Goal: Task Accomplishment & Management: Complete application form

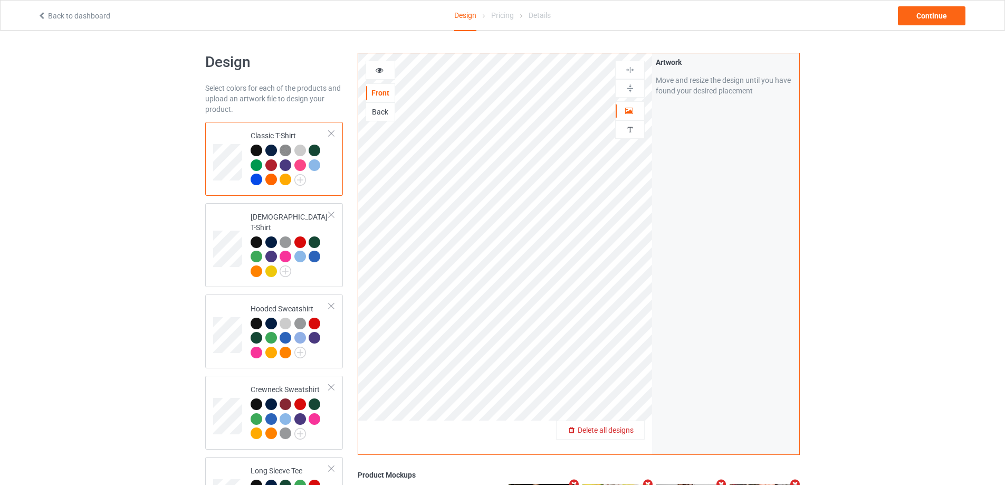
click at [623, 433] on span "Delete all designs" at bounding box center [606, 430] width 56 height 8
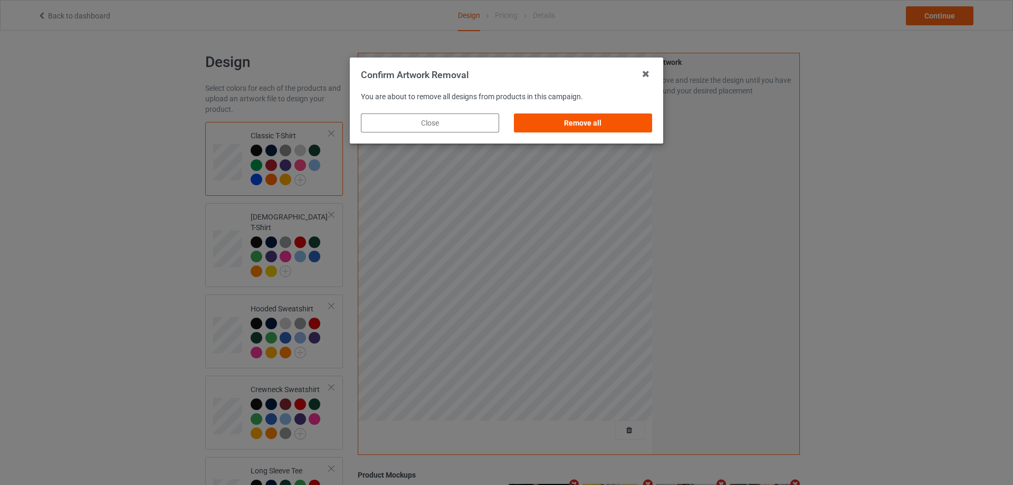
click at [616, 128] on div "Remove all" at bounding box center [583, 122] width 138 height 19
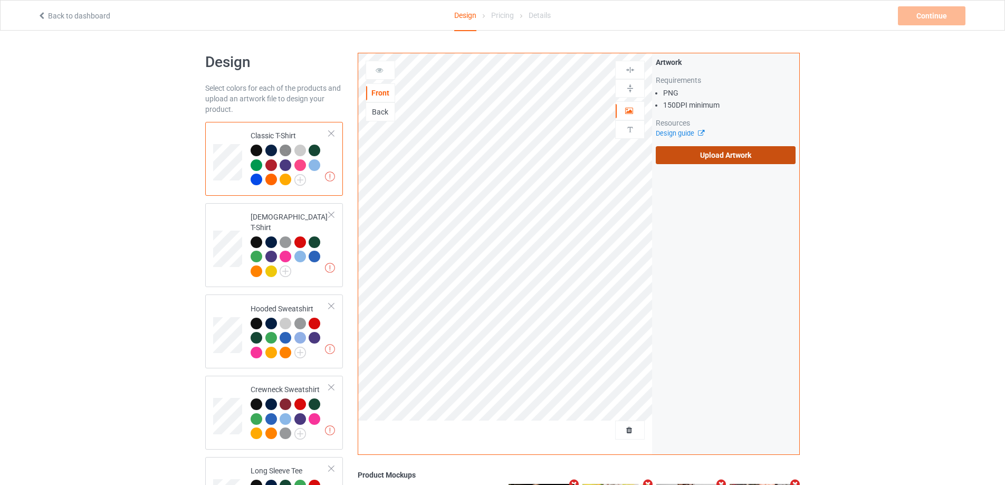
click at [685, 154] on label "Upload Artwork" at bounding box center [726, 155] width 140 height 18
click at [0, 0] on input "Upload Artwork" at bounding box center [0, 0] width 0 height 0
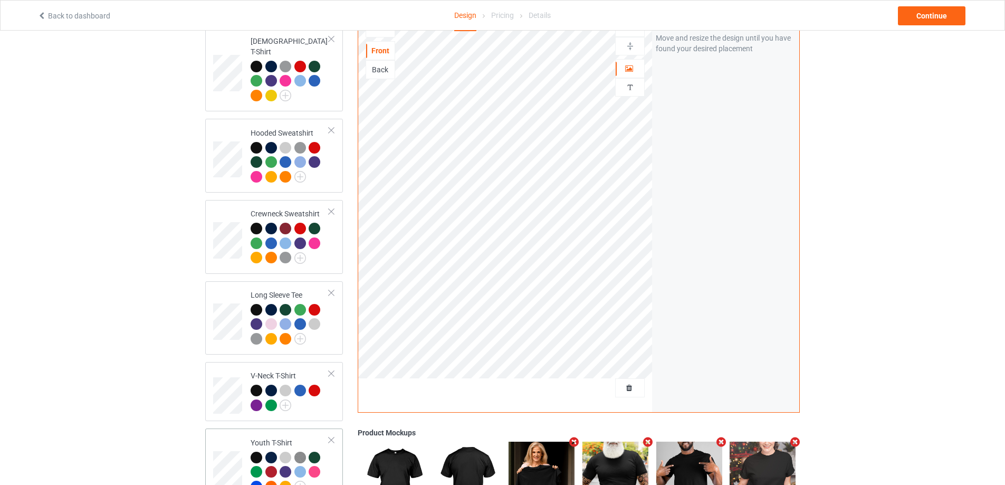
scroll to position [320, 0]
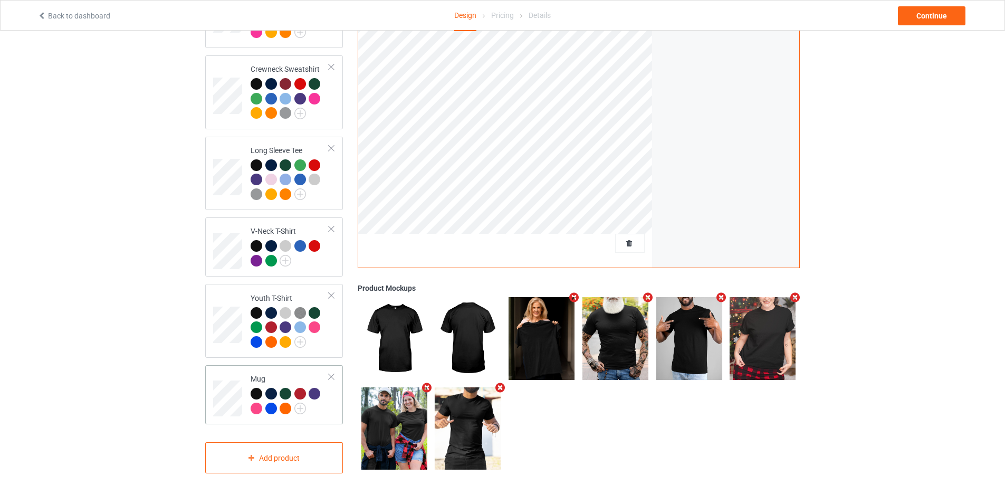
click at [329, 394] on td "Mug" at bounding box center [290, 394] width 90 height 51
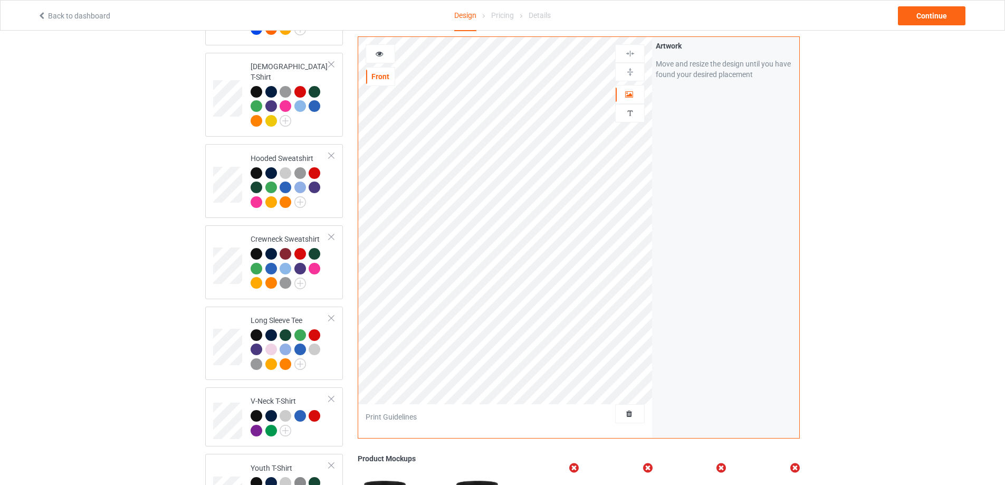
scroll to position [144, 0]
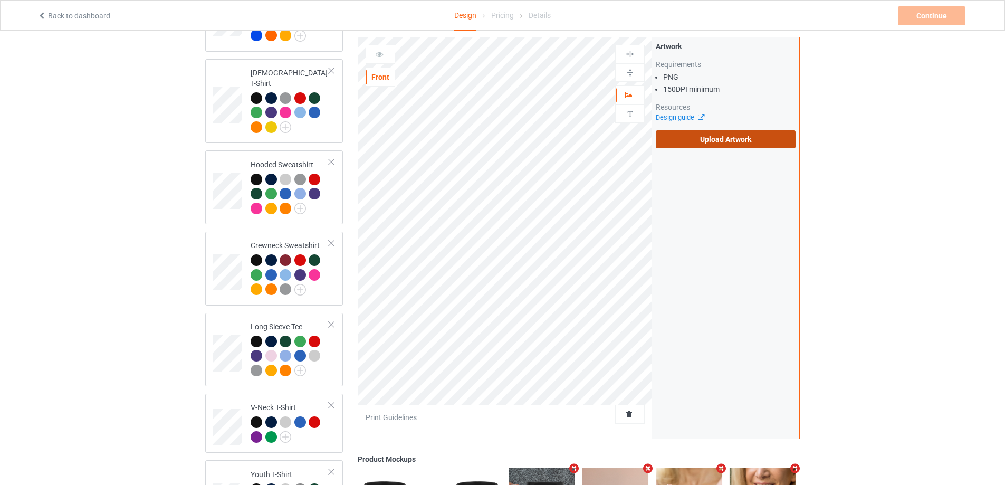
click at [707, 138] on label "Upload Artwork" at bounding box center [726, 139] width 140 height 18
click at [0, 0] on input "Upload Artwork" at bounding box center [0, 0] width 0 height 0
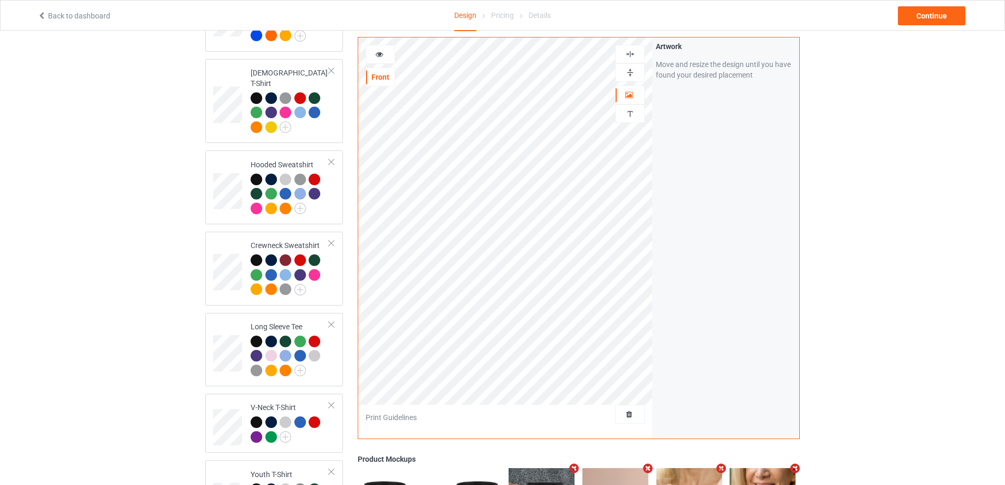
click at [630, 49] on img at bounding box center [630, 54] width 10 height 10
click at [632, 63] on div at bounding box center [630, 72] width 30 height 18
click at [633, 71] on img at bounding box center [630, 73] width 10 height 10
click at [635, 50] on img at bounding box center [630, 54] width 10 height 10
click at [635, 69] on img at bounding box center [630, 73] width 10 height 10
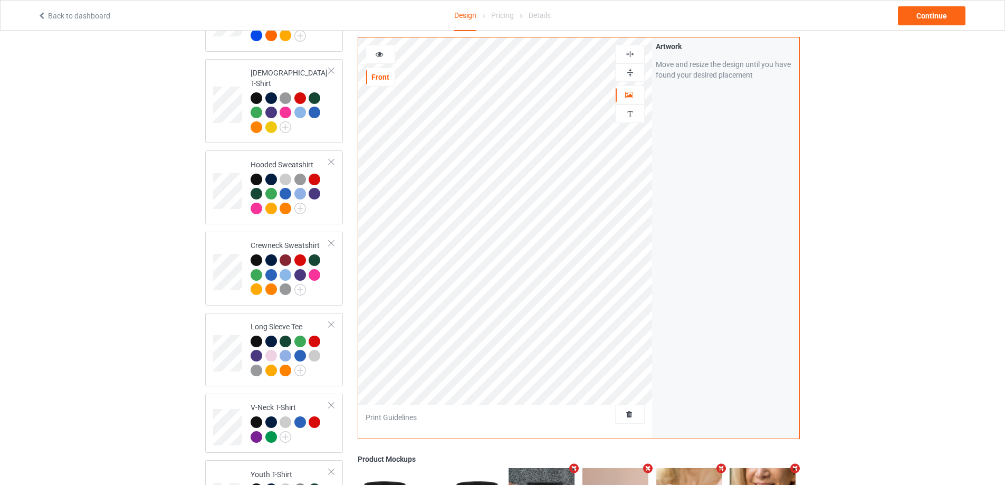
click at [384, 52] on div at bounding box center [380, 54] width 28 height 11
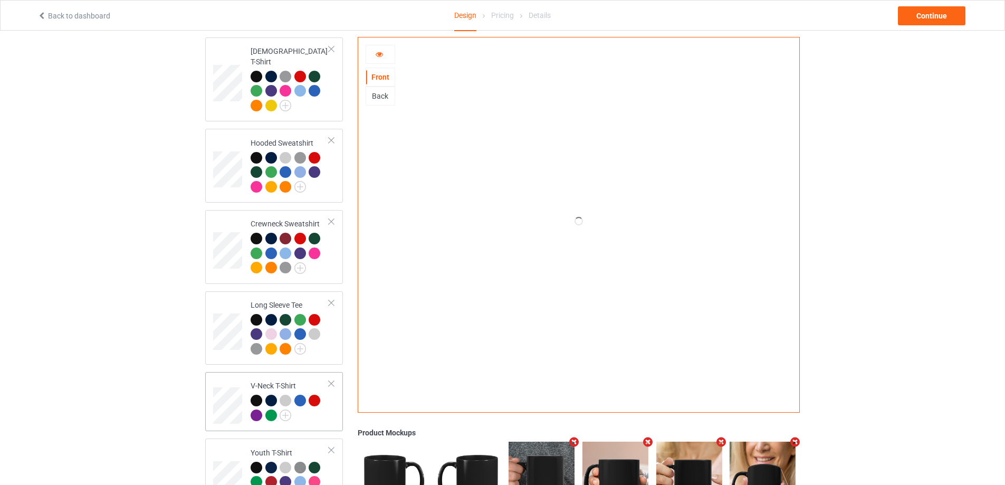
scroll to position [144, 0]
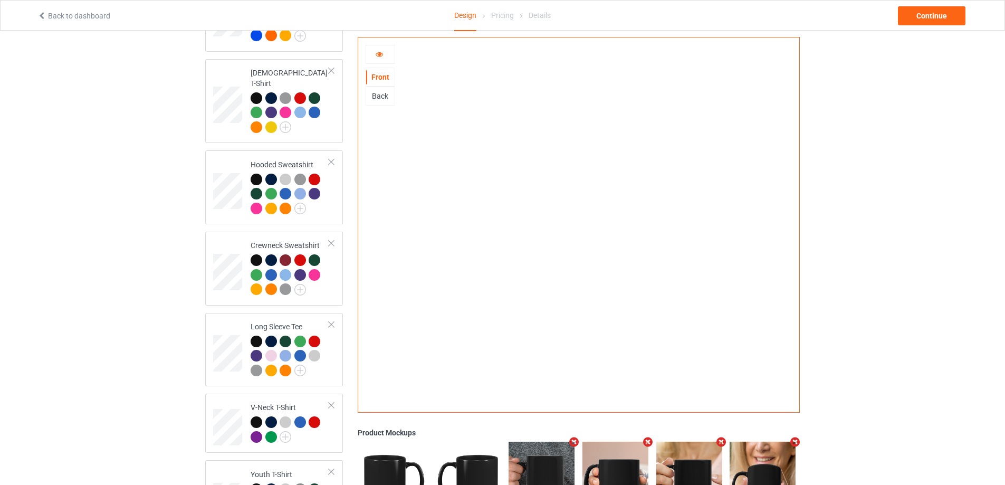
click at [390, 94] on div "Back" at bounding box center [380, 96] width 28 height 11
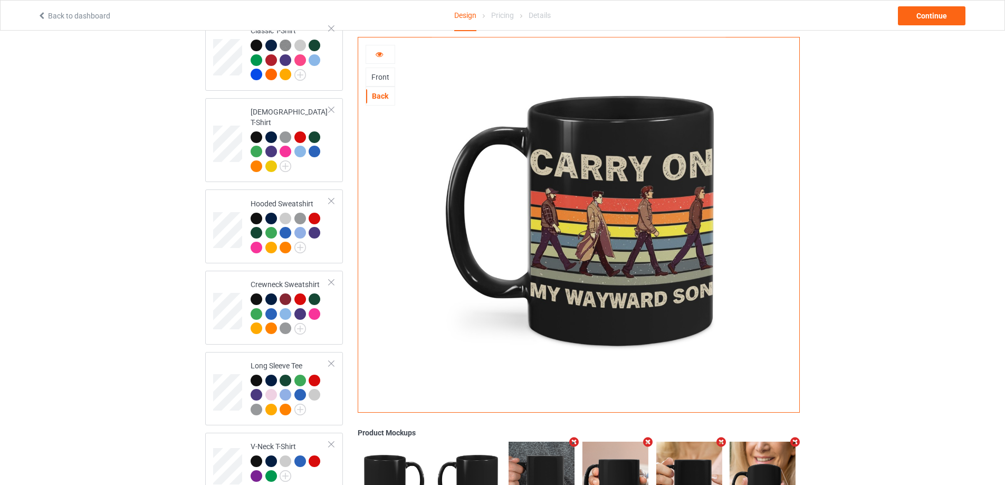
scroll to position [0, 0]
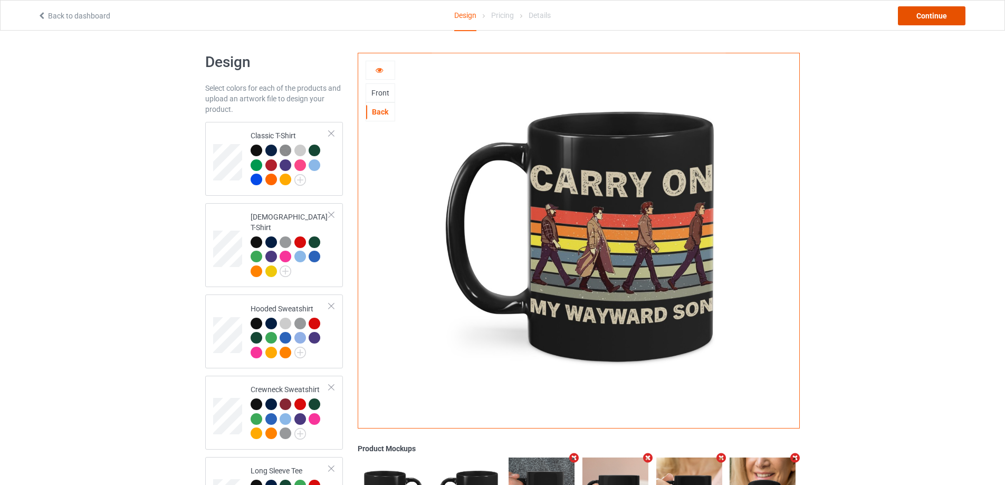
click at [934, 21] on div "Continue" at bounding box center [932, 15] width 68 height 19
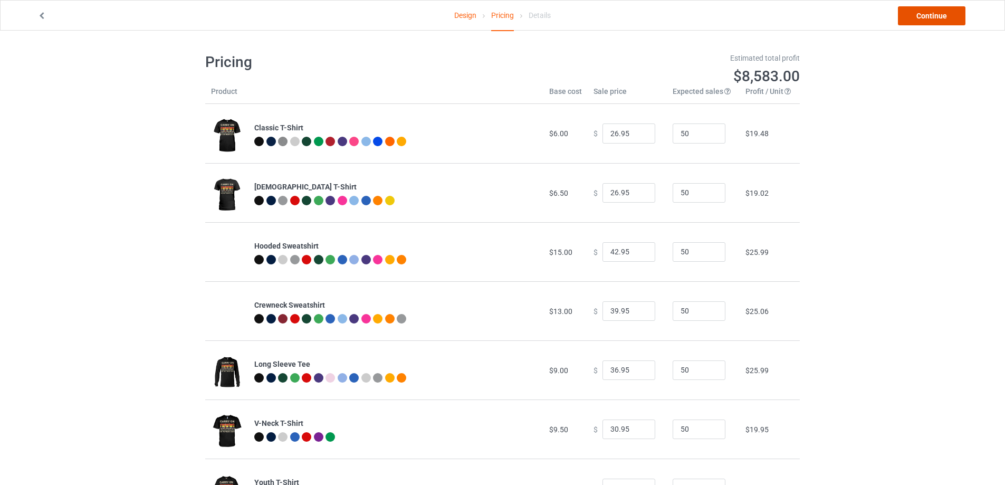
click at [916, 24] on link "Continue" at bounding box center [932, 15] width 68 height 19
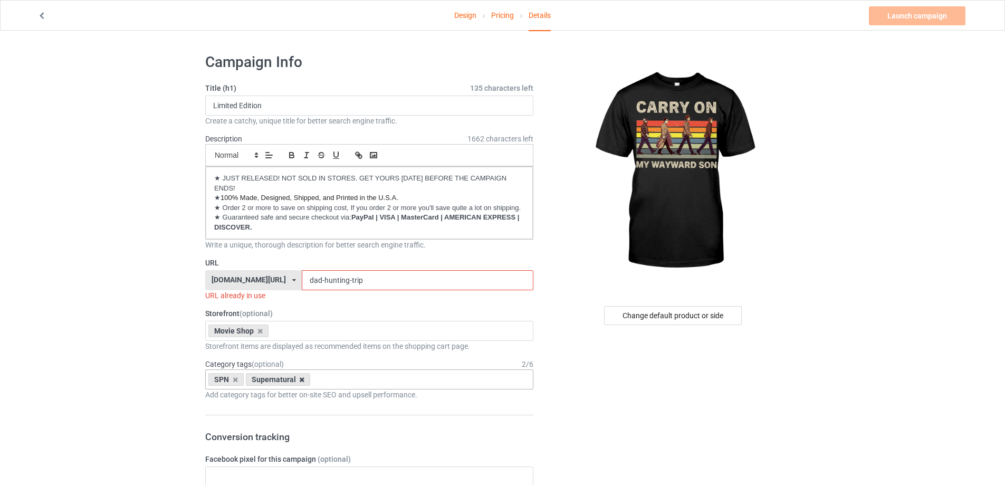
click at [299, 380] on icon at bounding box center [301, 379] width 5 height 7
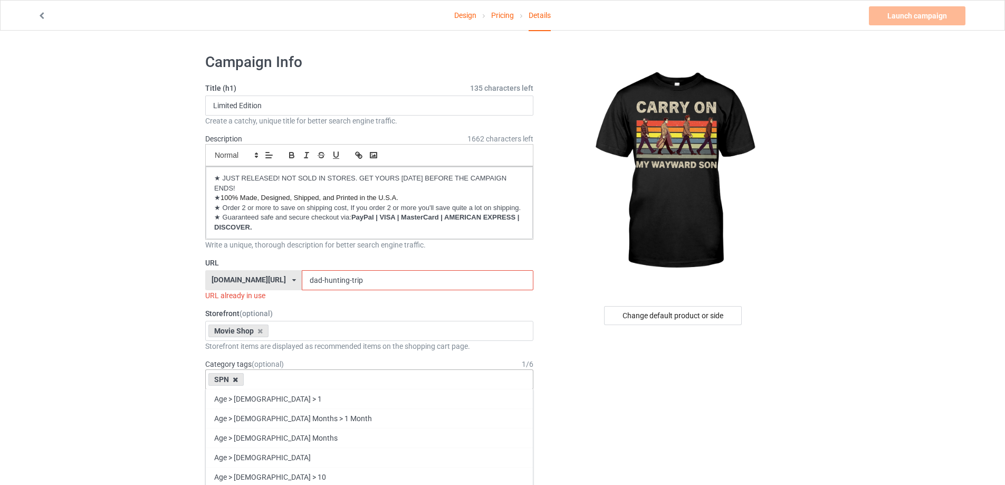
click at [234, 380] on icon at bounding box center [235, 379] width 5 height 7
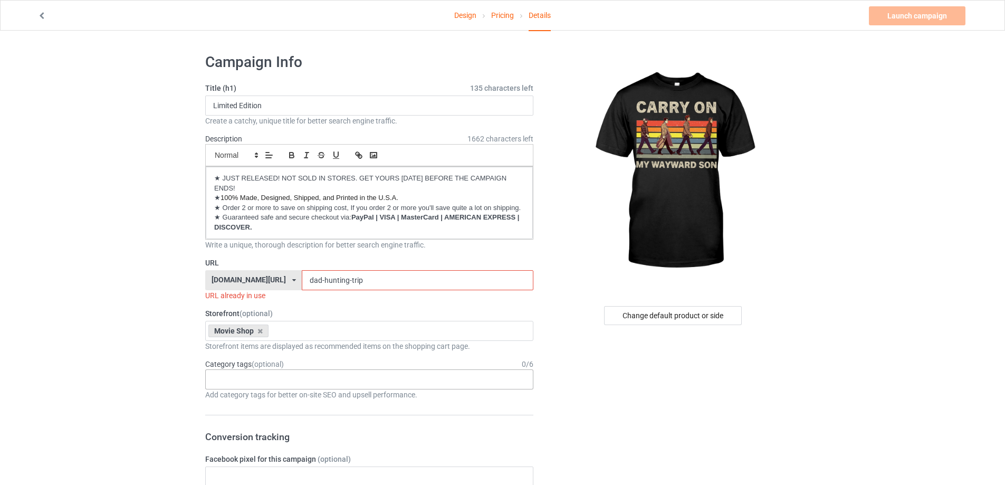
drag, startPoint x: 345, startPoint y: 278, endPoint x: 264, endPoint y: 276, distance: 80.7
click at [264, 276] on div "[DOMAIN_NAME][URL] [DOMAIN_NAME][URL] [DOMAIN_NAME][URL] [DOMAIN_NAME][URL] [DO…" at bounding box center [369, 280] width 328 height 20
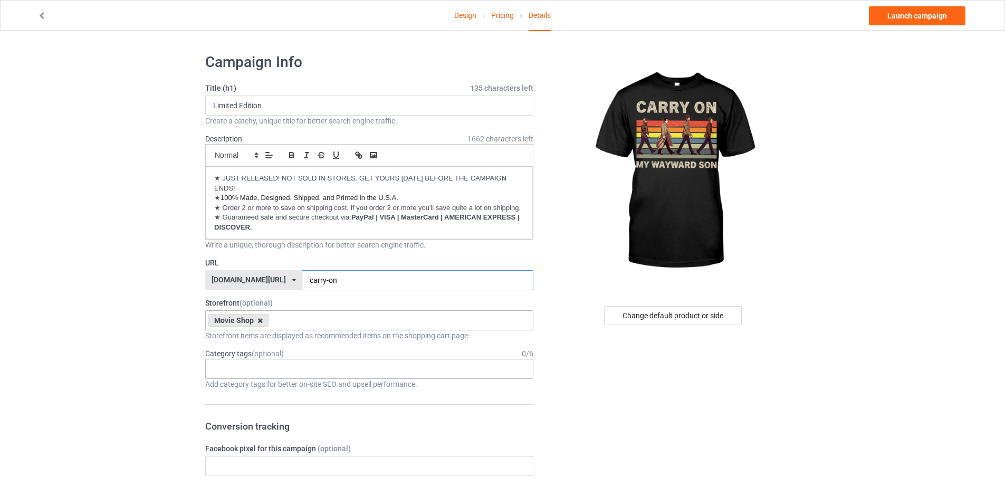
type input "carry-on"
drag, startPoint x: 259, startPoint y: 320, endPoint x: 234, endPoint y: 320, distance: 25.3
click at [259, 320] on icon at bounding box center [259, 320] width 5 height 7
click at [949, 19] on link "Launch campaign" at bounding box center [917, 15] width 97 height 19
